Goal: Task Accomplishment & Management: Use online tool/utility

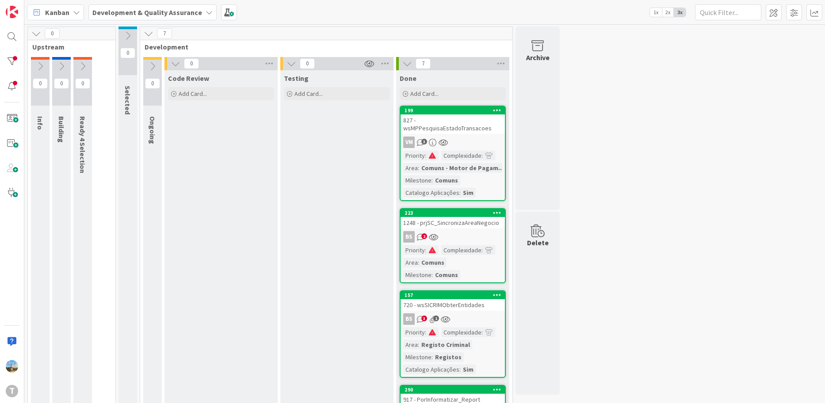
click at [478, 138] on div "VM 3" at bounding box center [452, 142] width 104 height 11
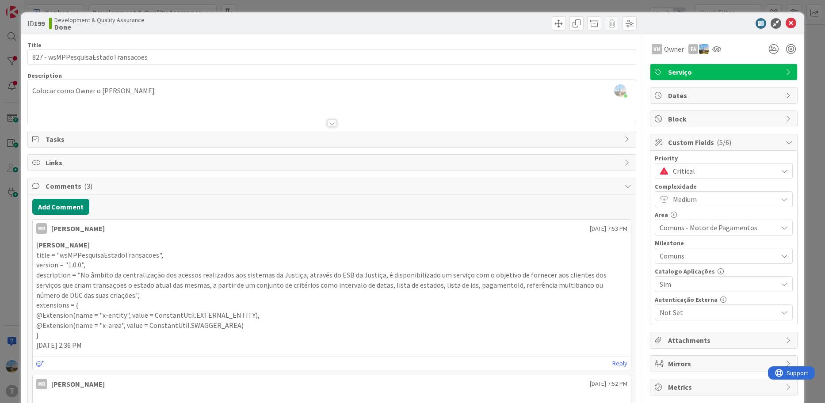
click at [160, 306] on p "extensions = {" at bounding box center [331, 305] width 591 height 10
click at [130, 333] on p "}" at bounding box center [331, 335] width 591 height 10
click at [15, 274] on div "ID 199 Development & Quality Assurance Done Title 34 / 128 827 - wsMPPesquisaEs…" at bounding box center [412, 201] width 825 height 403
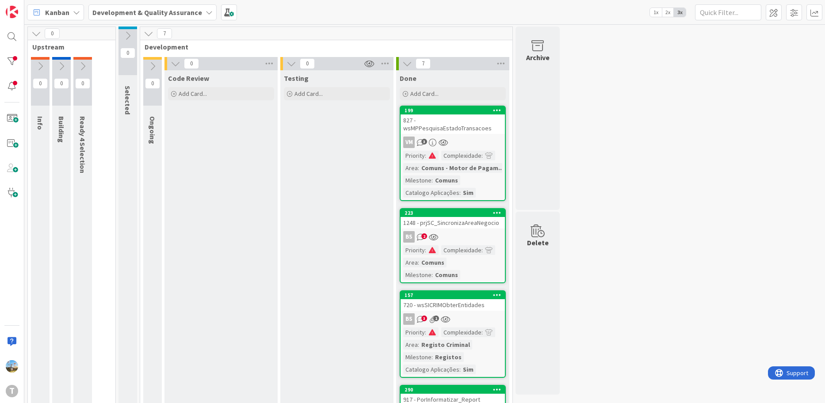
click at [441, 115] on div "827 - wsMPPesquisaEstadoTransacoes" at bounding box center [452, 123] width 104 height 19
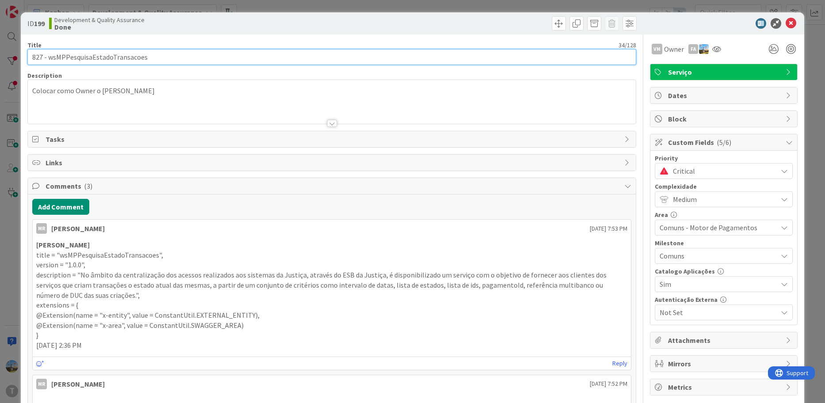
drag, startPoint x: 156, startPoint y: 56, endPoint x: 46, endPoint y: 58, distance: 109.2
click at [46, 58] on input "827 - wsMPPesquisaEstadoTransacoes" at bounding box center [331, 57] width 609 height 16
click at [48, 58] on input "827 - wsMPPesquisaEstadoTransacoes" at bounding box center [331, 57] width 609 height 16
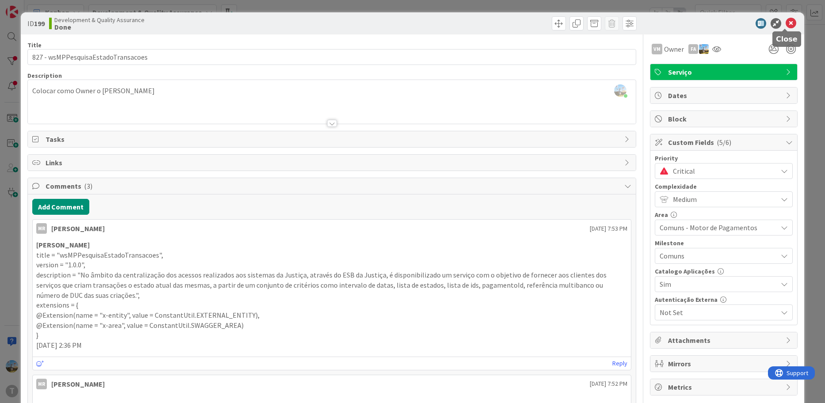
click at [785, 19] on icon at bounding box center [790, 23] width 11 height 11
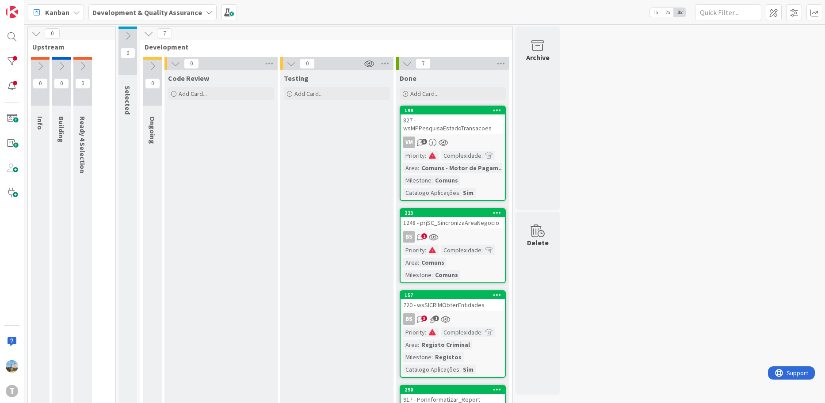
click at [444, 231] on div "BS 2" at bounding box center [452, 236] width 104 height 11
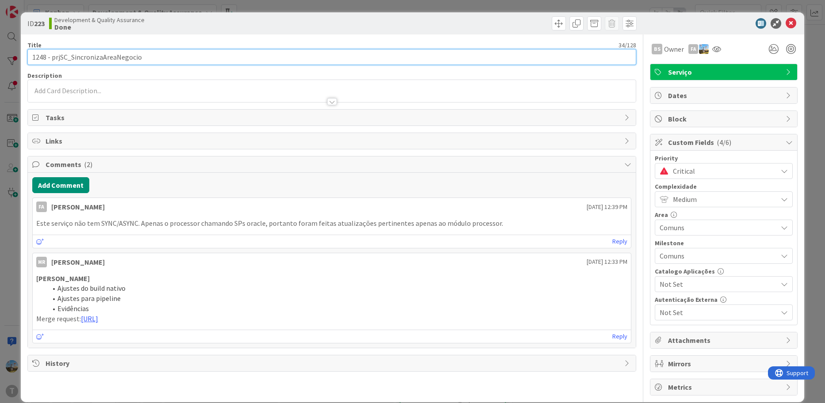
drag, startPoint x: 71, startPoint y: 57, endPoint x: 193, endPoint y: 60, distance: 122.0
click at [193, 60] on input "1248 - prjSC_SincronizaAreaNegocio" at bounding box center [331, 57] width 609 height 16
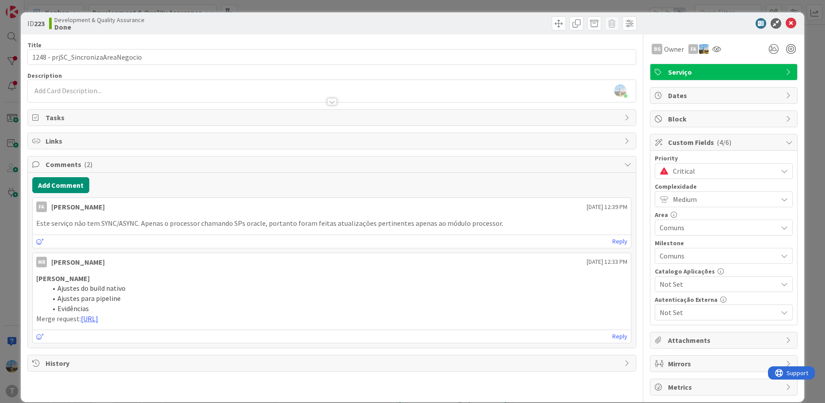
click at [16, 291] on div "ID 223 Development & Quality Assurance Done Title 34 / 128 1248 - prjSC_Sincron…" at bounding box center [412, 201] width 825 height 403
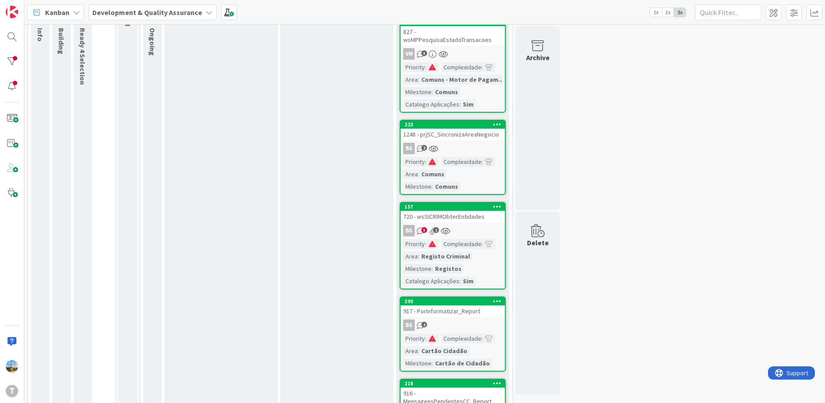
click at [482, 228] on link "157 720 - wsSICRIMObterEntidades BS 3 1 Priority : Complexidade : Area : Regist…" at bounding box center [452, 245] width 106 height 87
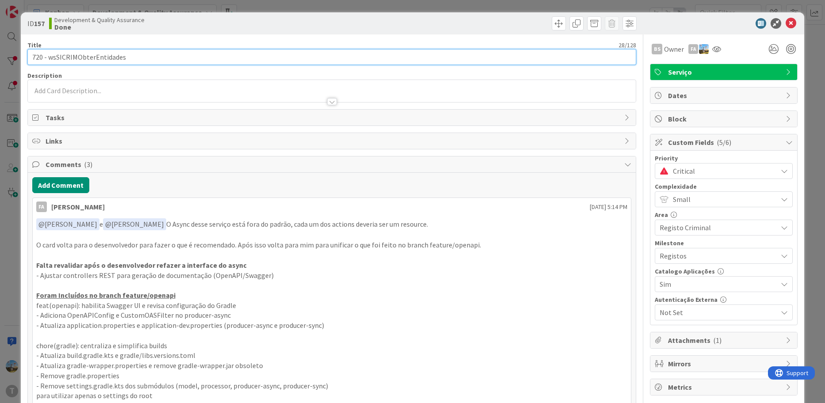
drag, startPoint x: 150, startPoint y: 60, endPoint x: 49, endPoint y: 57, distance: 101.2
click at [49, 57] on input "720 - wsSICRIMObterEntidades" at bounding box center [331, 57] width 609 height 16
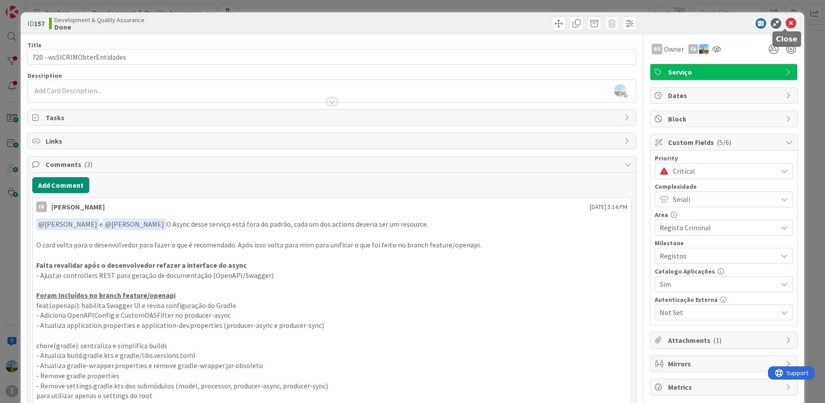
click at [786, 24] on icon at bounding box center [790, 23] width 11 height 11
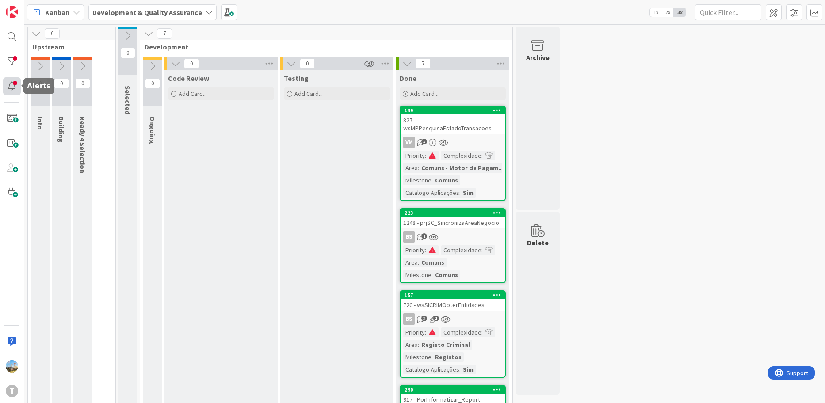
click at [10, 92] on div at bounding box center [12, 86] width 18 height 18
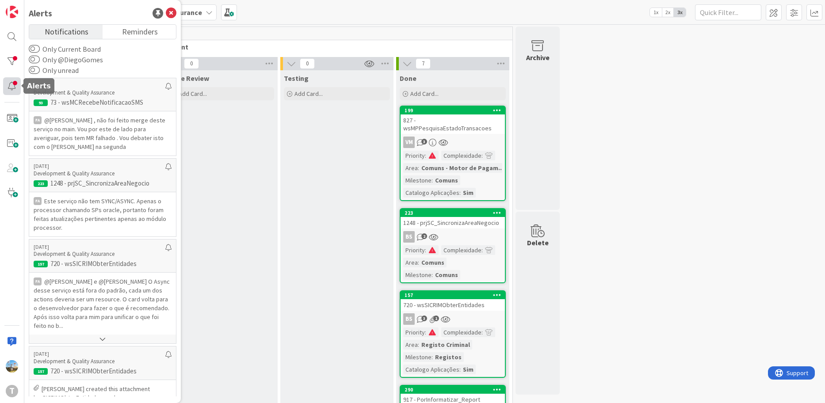
drag, startPoint x: 10, startPoint y: 86, endPoint x: 10, endPoint y: 81, distance: 4.9
click at [10, 86] on div at bounding box center [12, 86] width 18 height 18
click at [11, 61] on div at bounding box center [12, 62] width 18 height 18
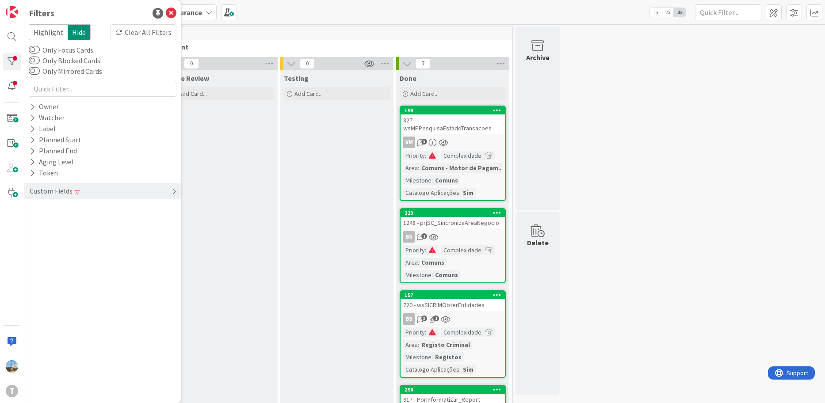
click at [99, 186] on div "Custom Fields" at bounding box center [102, 191] width 156 height 16
click at [101, 210] on div "Priority Clear" at bounding box center [102, 209] width 156 height 11
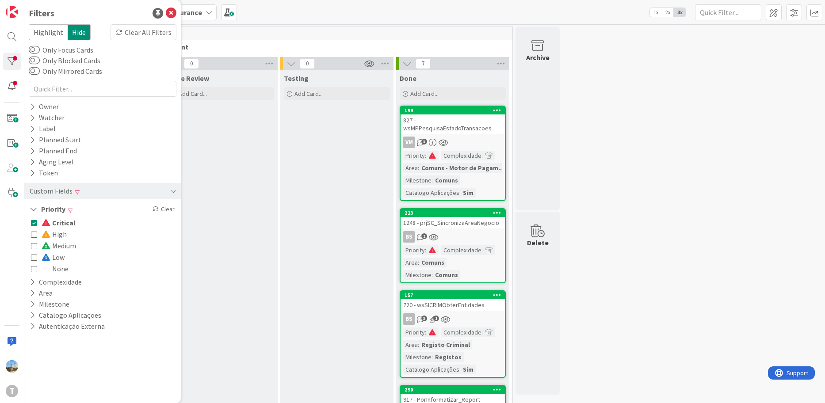
click at [57, 232] on span "High" at bounding box center [54, 233] width 25 height 11
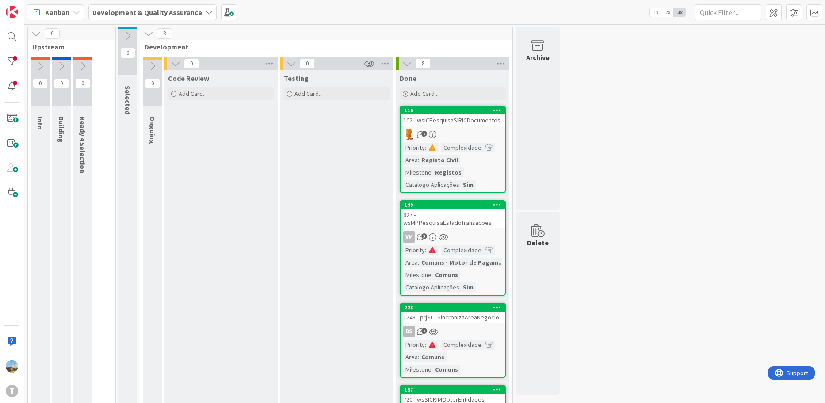
click at [464, 153] on div "Priority : Complexidade : Area : Registo Civil Milestone : Registos Catalogo Ap…" at bounding box center [452, 166] width 99 height 47
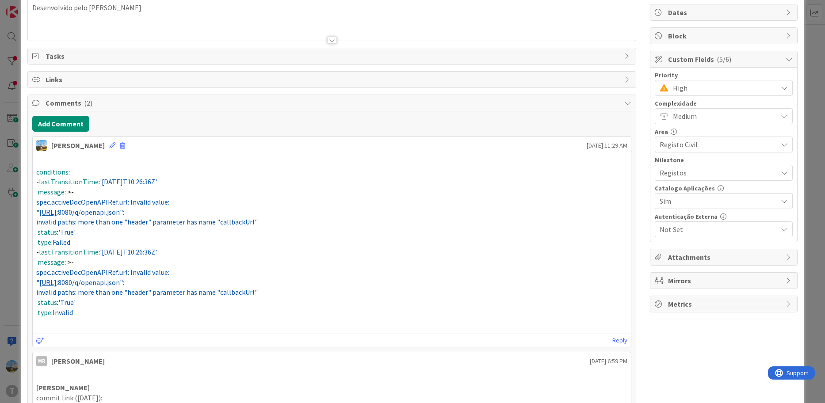
scroll to position [88, 0]
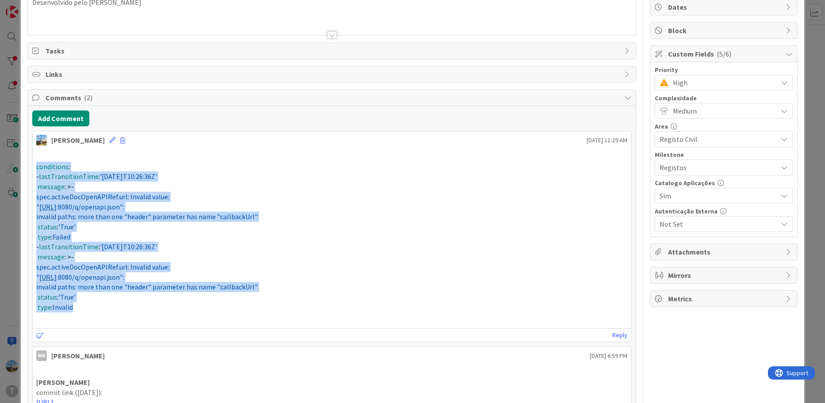
drag, startPoint x: 92, startPoint y: 310, endPoint x: 34, endPoint y: 167, distance: 154.3
click at [34, 167] on div "conditions : - lastTransitionTime : '[DATE]T10:26:36Z' message : >- spec.active…" at bounding box center [332, 237] width 598 height 178
copy div "conditions : - lastTransitionTime : '[DATE]T10:26:36Z' message : >- spec.active…"
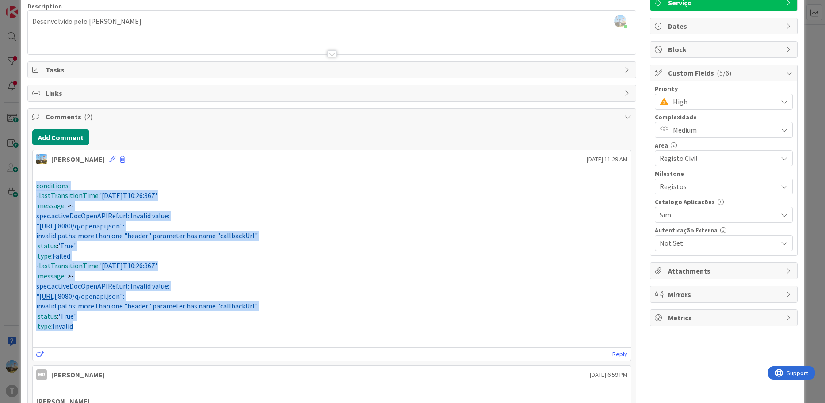
scroll to position [0, 0]
